Goal: Information Seeking & Learning: Find specific fact

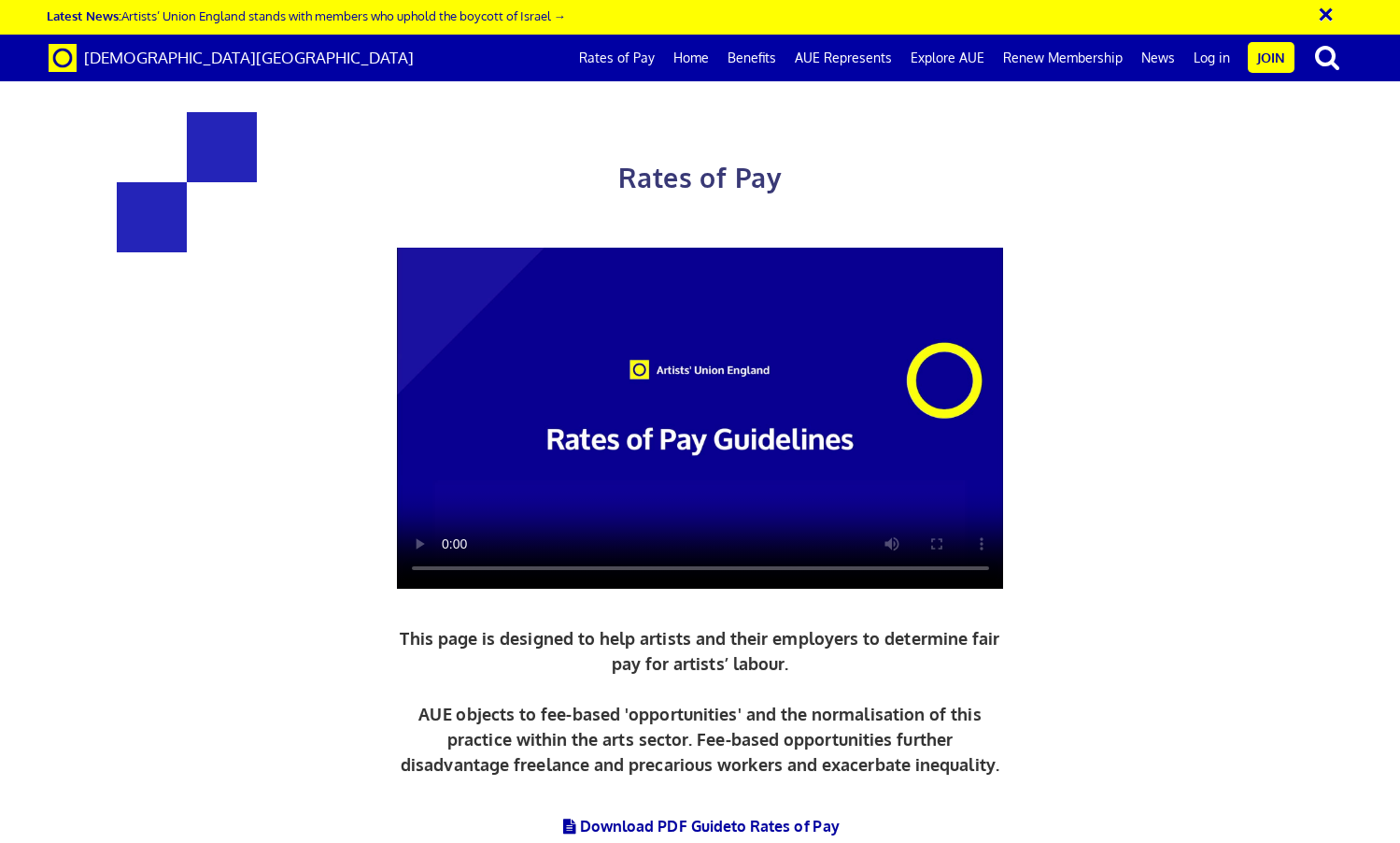
scroll to position [718, 0]
click at [598, 336] on div "Rates of Pay This page is designed to help artists and their employers to deter…" at bounding box center [700, 516] width 952 height 884
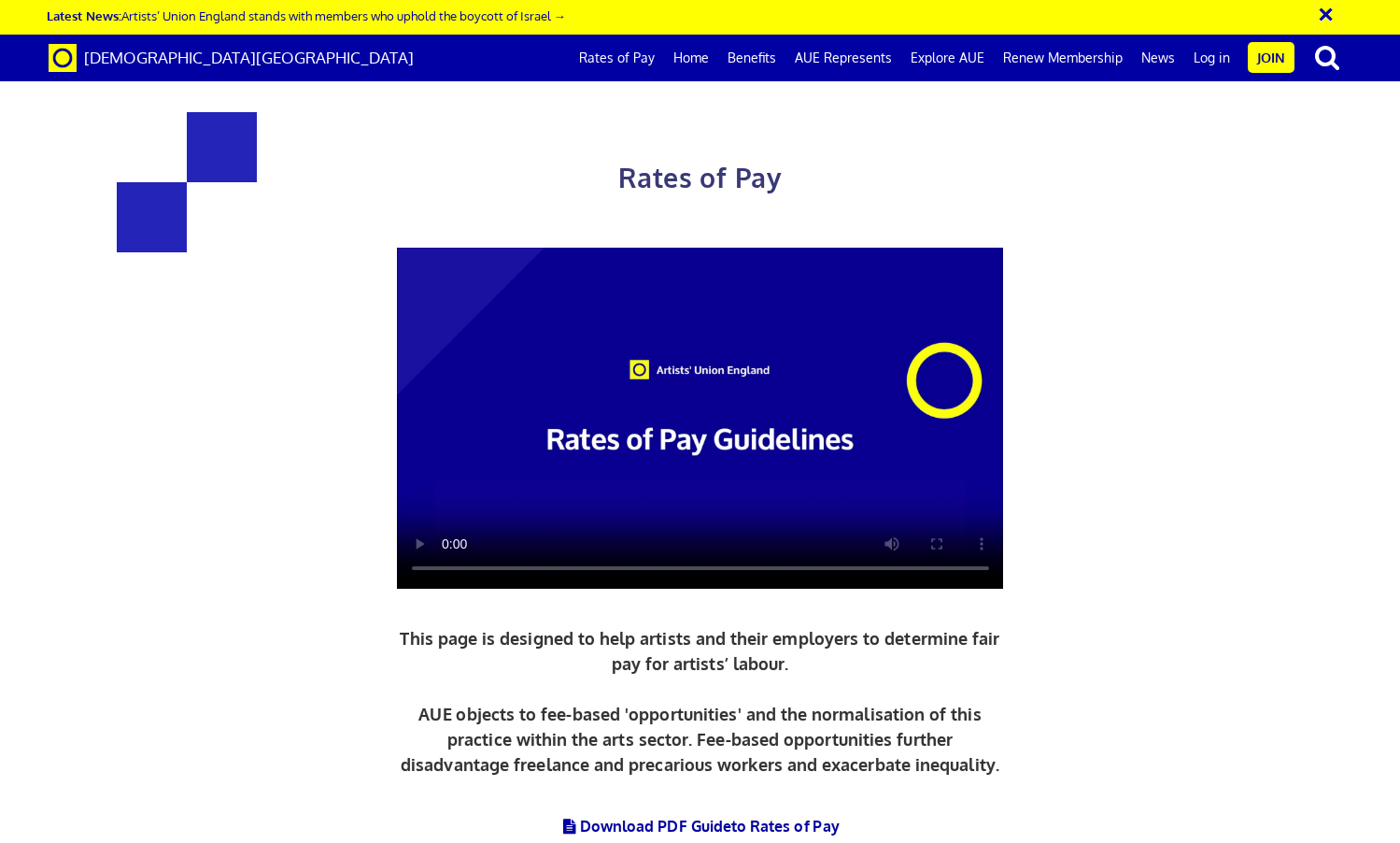
drag, startPoint x: 595, startPoint y: 401, endPoint x: 259, endPoint y: 397, distance: 336.0
copy h3 "£216.63 a day"
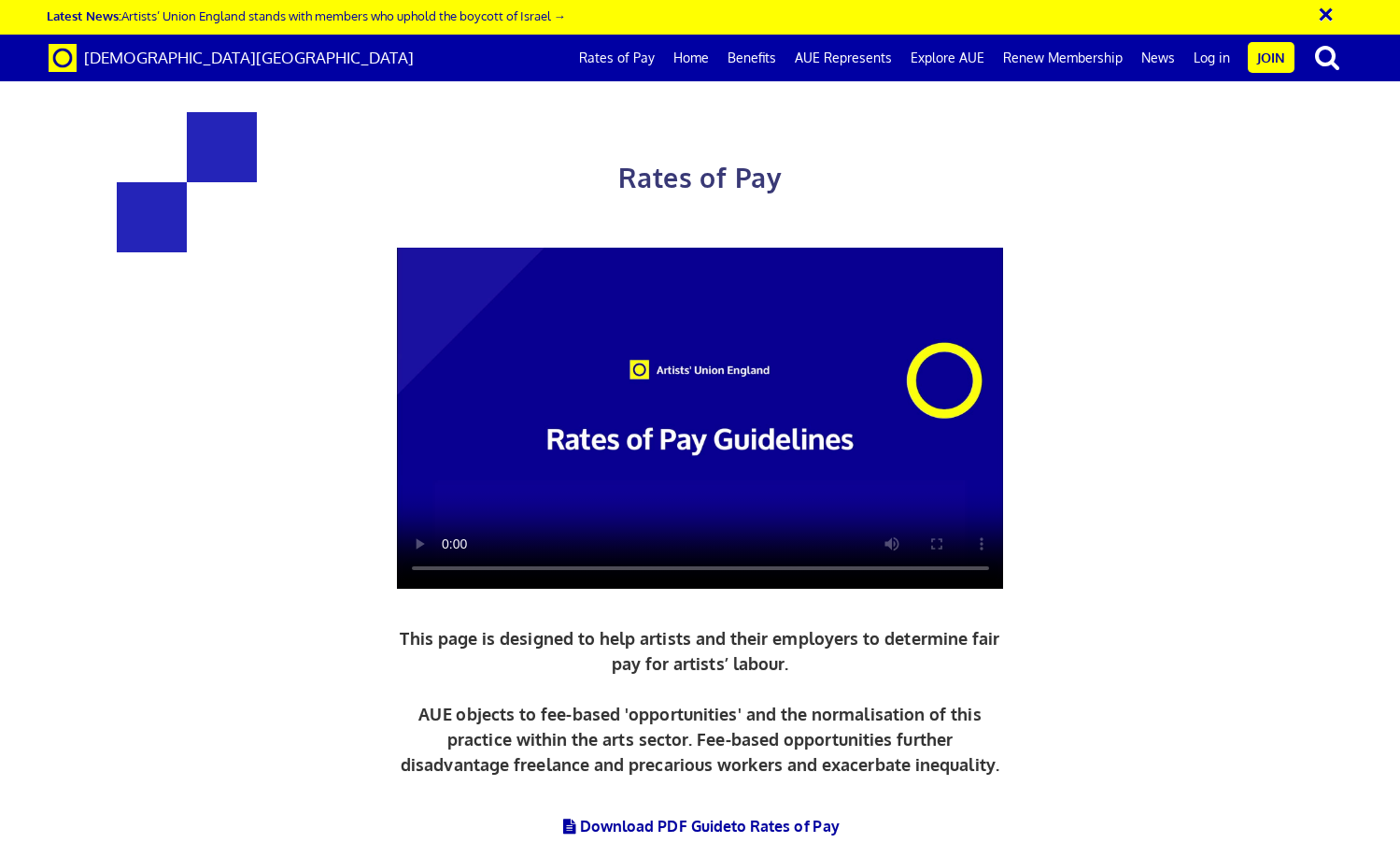
click at [447, 559] on video at bounding box center [700, 417] width 607 height 341
